Goal: Task Accomplishment & Management: Manage account settings

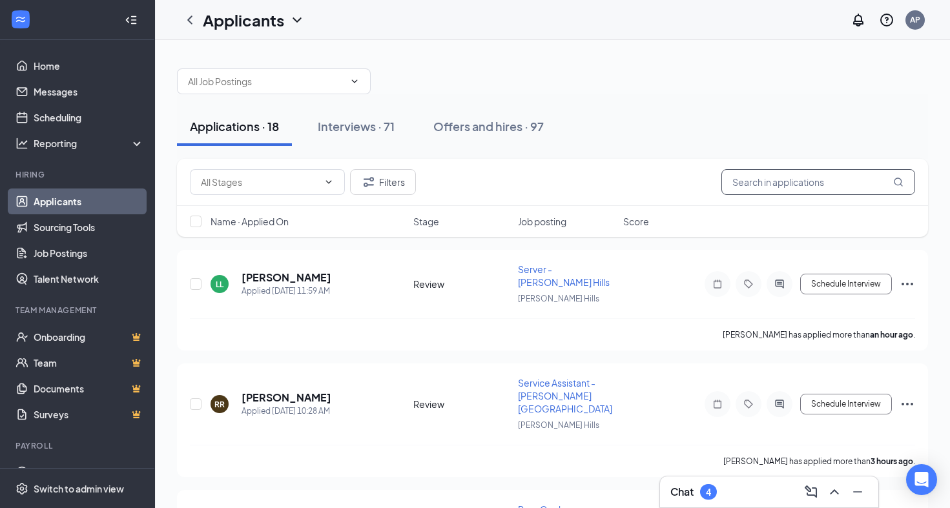
click at [776, 182] on input "text" at bounding box center [818, 182] width 194 height 26
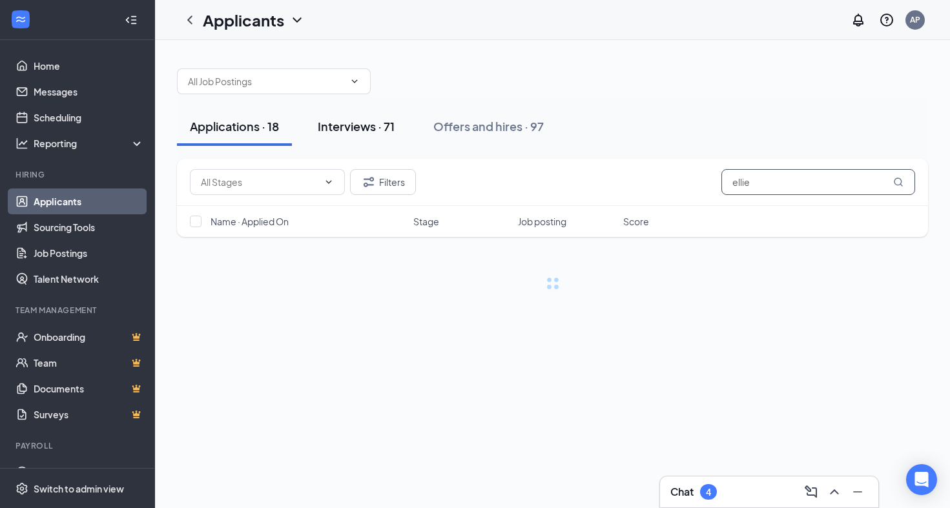
type input "ellie"
click at [358, 127] on div "Interviews · 71" at bounding box center [356, 126] width 77 height 16
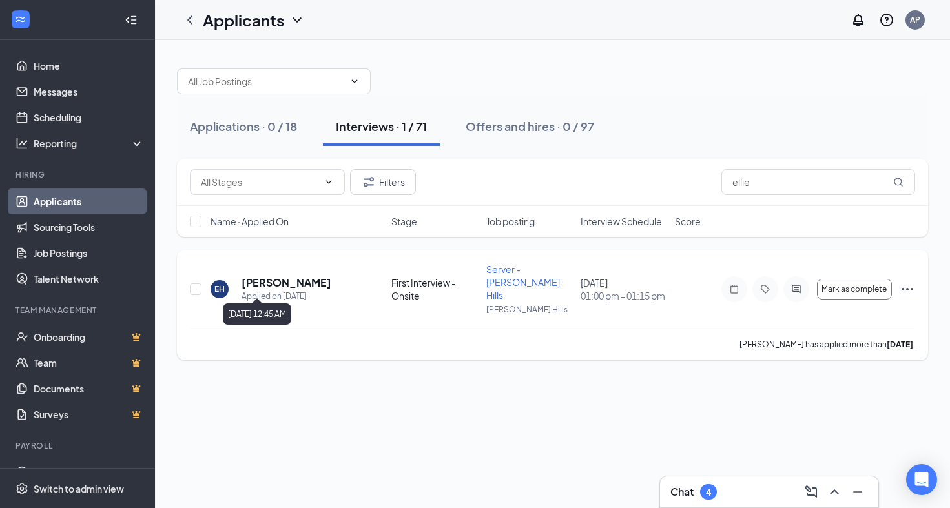
click at [278, 290] on div "Applied on [DATE]" at bounding box center [286, 296] width 90 height 13
click at [277, 277] on h5 "[PERSON_NAME]" at bounding box center [286, 283] width 90 height 14
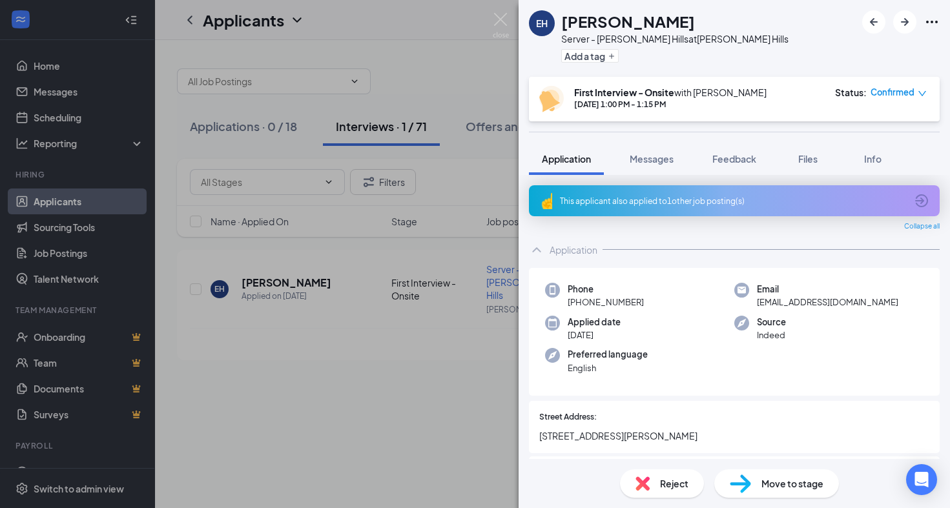
click at [785, 200] on div "This applicant also applied to 1 other job posting(s)" at bounding box center [733, 201] width 346 height 11
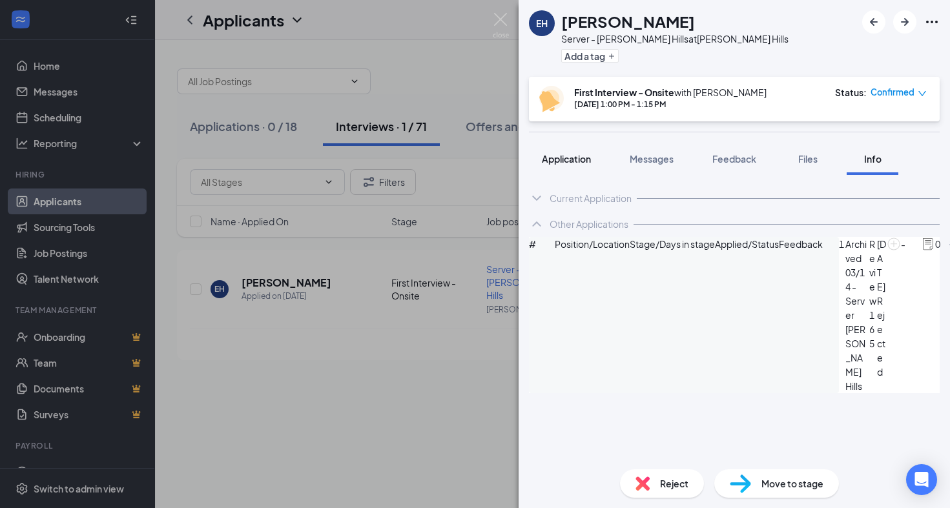
click at [573, 164] on div "Application" at bounding box center [566, 158] width 49 height 13
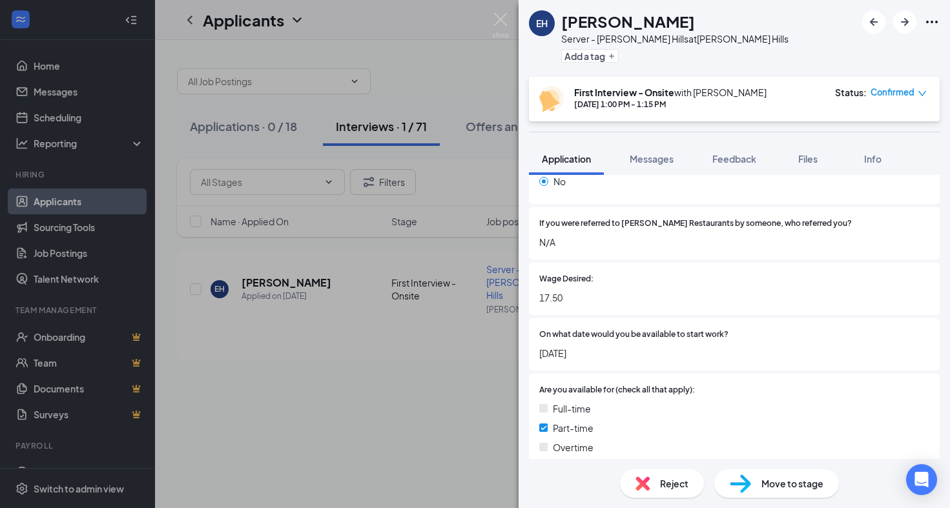
scroll to position [494, 0]
click at [936, 21] on icon "Ellipses" at bounding box center [932, 22] width 12 height 3
click at [934, 23] on icon "Ellipses" at bounding box center [931, 21] width 15 height 15
click at [927, 22] on icon "Ellipses" at bounding box center [932, 22] width 12 height 3
click at [835, 46] on link "View full application" at bounding box center [833, 45] width 83 height 14
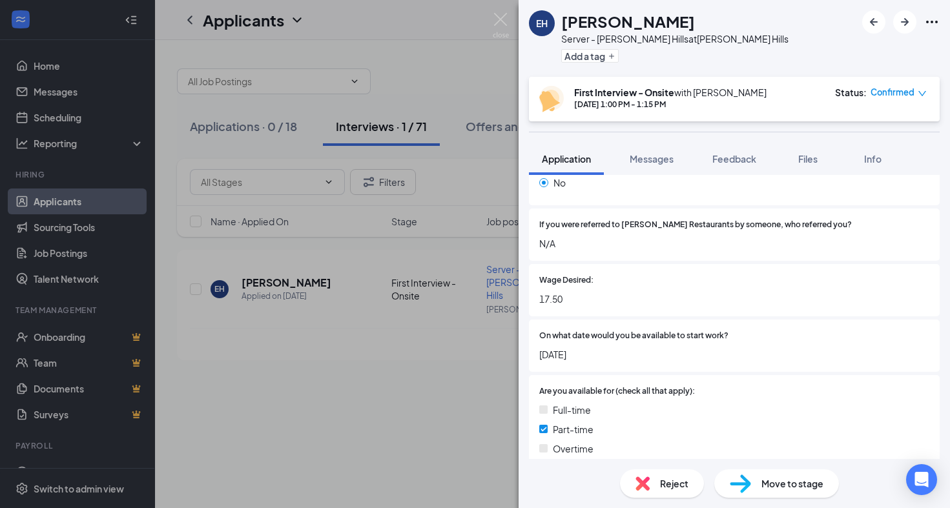
click at [776, 480] on span "Move to stage" at bounding box center [792, 484] width 62 height 14
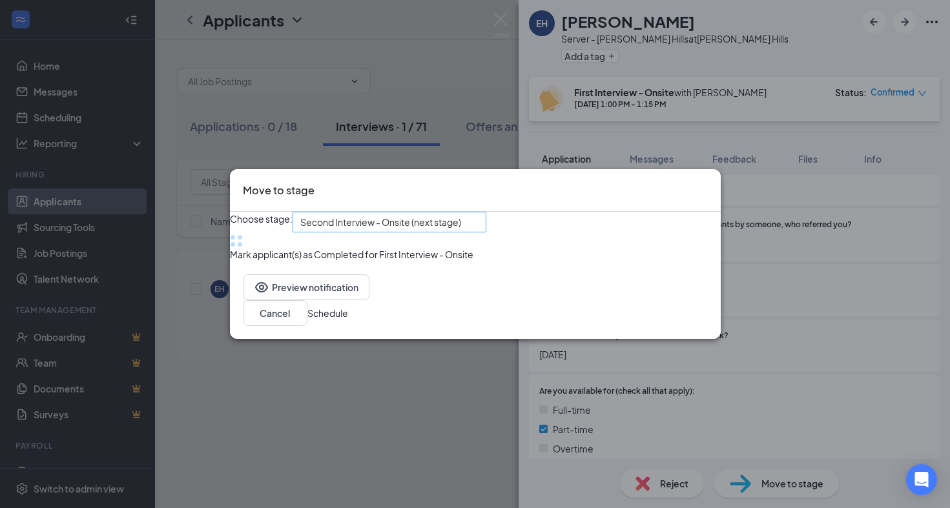
click at [425, 215] on div "Second Interview - Onsite (next stage)" at bounding box center [390, 222] width 194 height 21
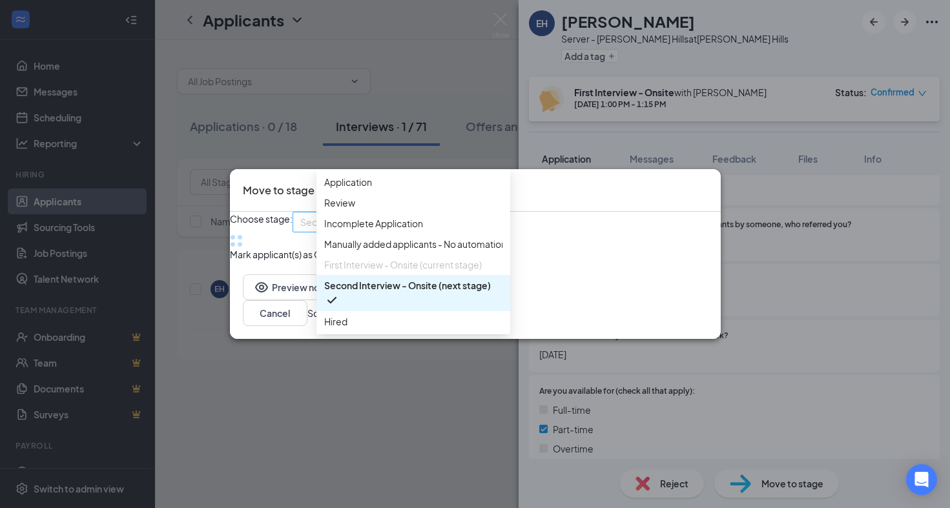
scroll to position [14, 0]
click at [618, 212] on div "Choose stage: Second Interview - Onsite (next stage) 3939974 3961058 3990480 Ap…" at bounding box center [475, 237] width 491 height 50
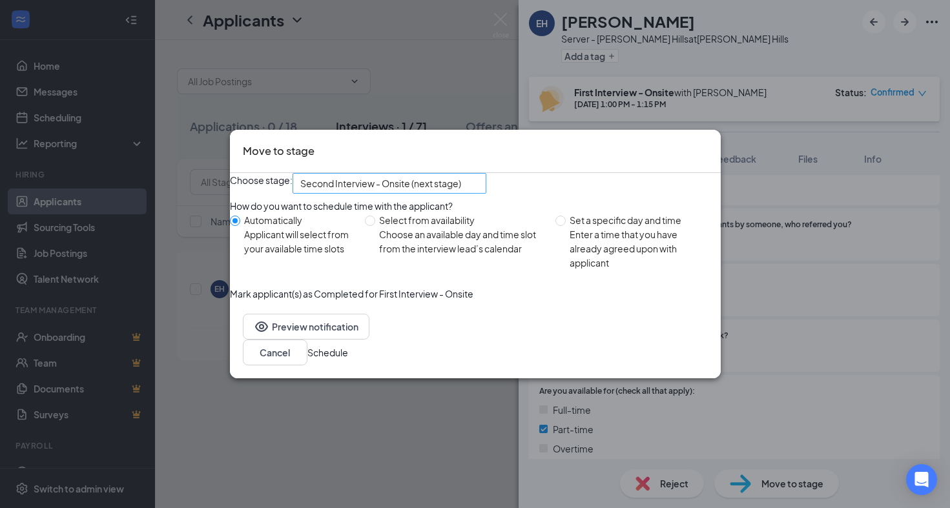
click at [446, 184] on span "Second Interview - Onsite (next stage)" at bounding box center [380, 183] width 161 height 19
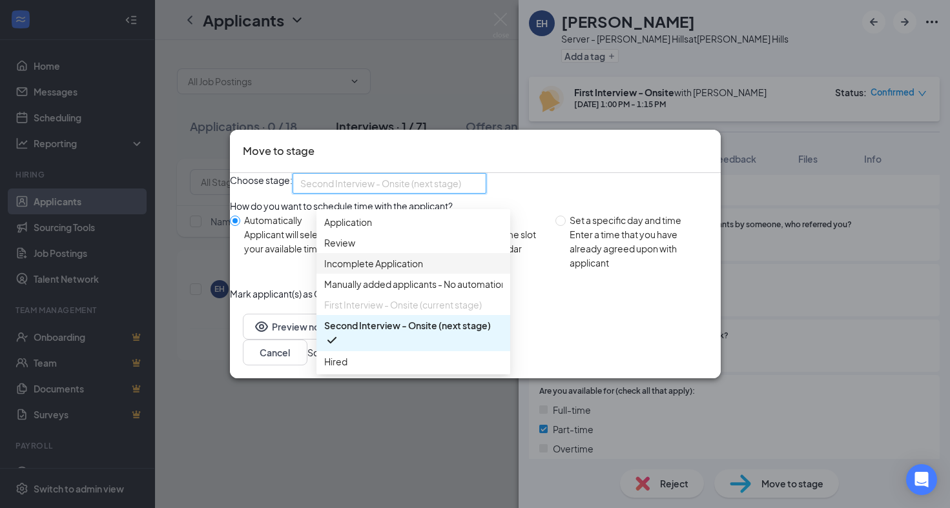
scroll to position [44, 0]
click at [424, 354] on div "Hired" at bounding box center [413, 361] width 194 height 21
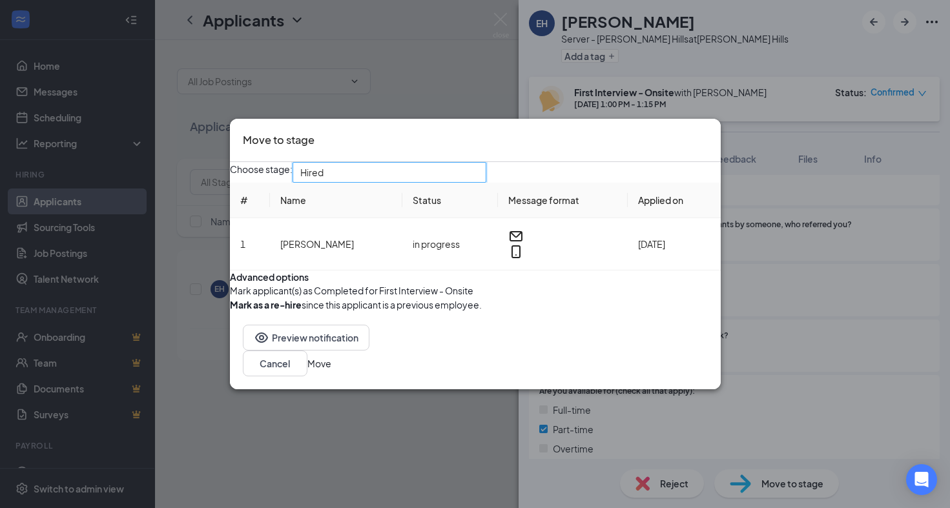
click at [230, 298] on button "button" at bounding box center [230, 290] width 0 height 14
click at [331, 371] on button "Move" at bounding box center [319, 363] width 24 height 14
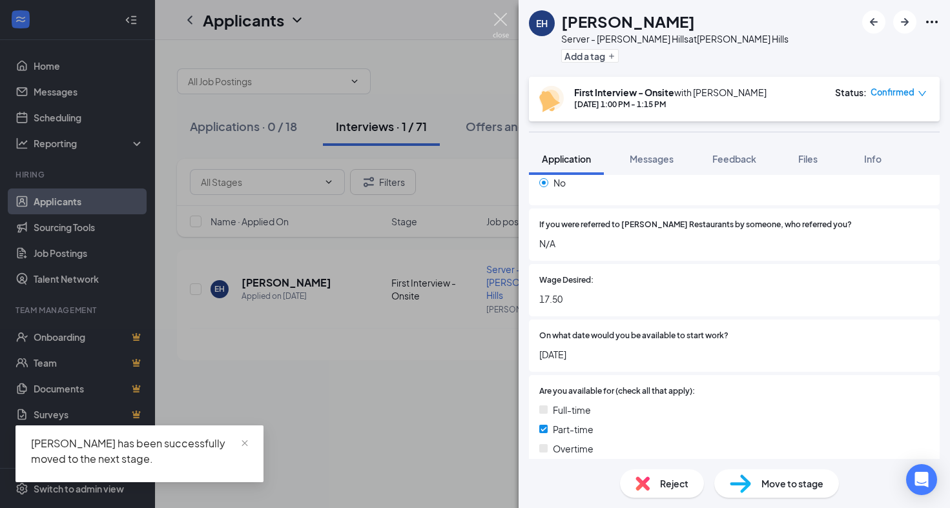
click at [500, 17] on img at bounding box center [501, 25] width 16 height 25
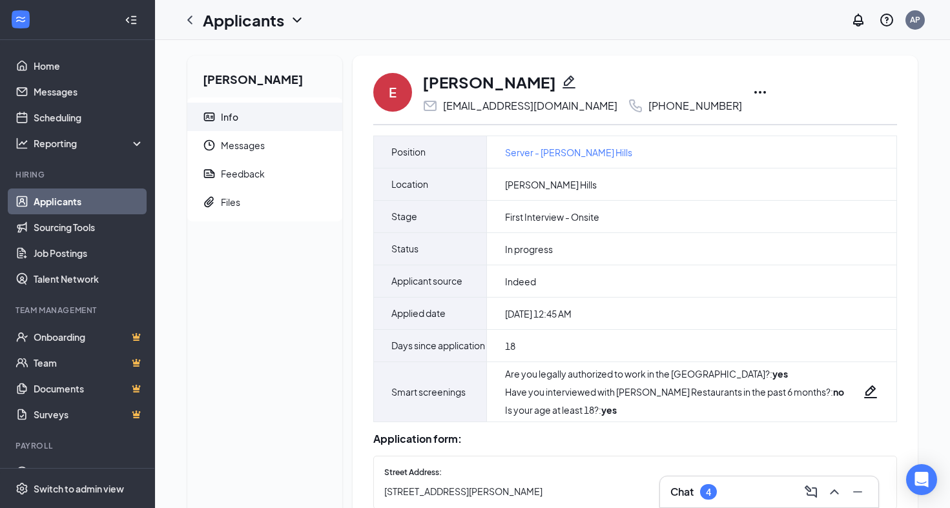
click at [752, 88] on icon "Ellipses" at bounding box center [759, 92] width 15 height 15
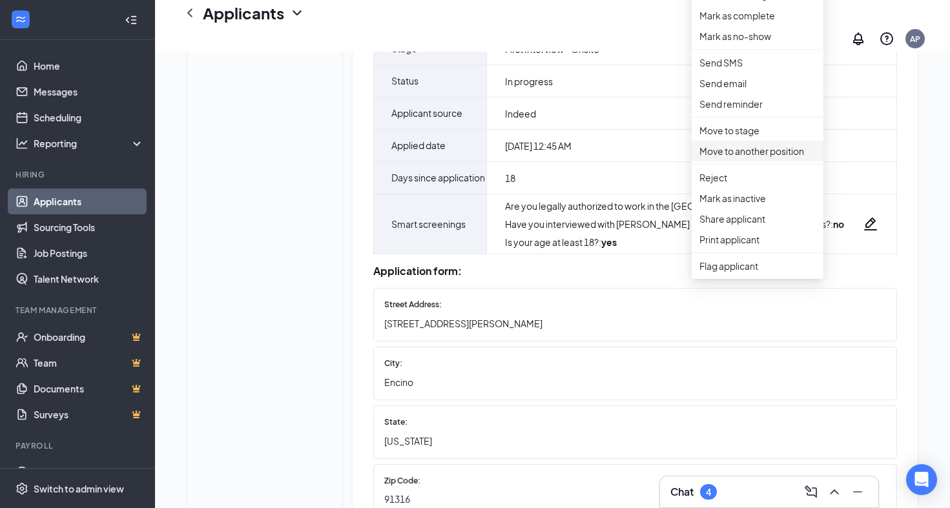
scroll to position [180, 0]
click at [745, 246] on p "Print applicant" at bounding box center [757, 239] width 116 height 14
